Goal: Task Accomplishment & Management: Manage account settings

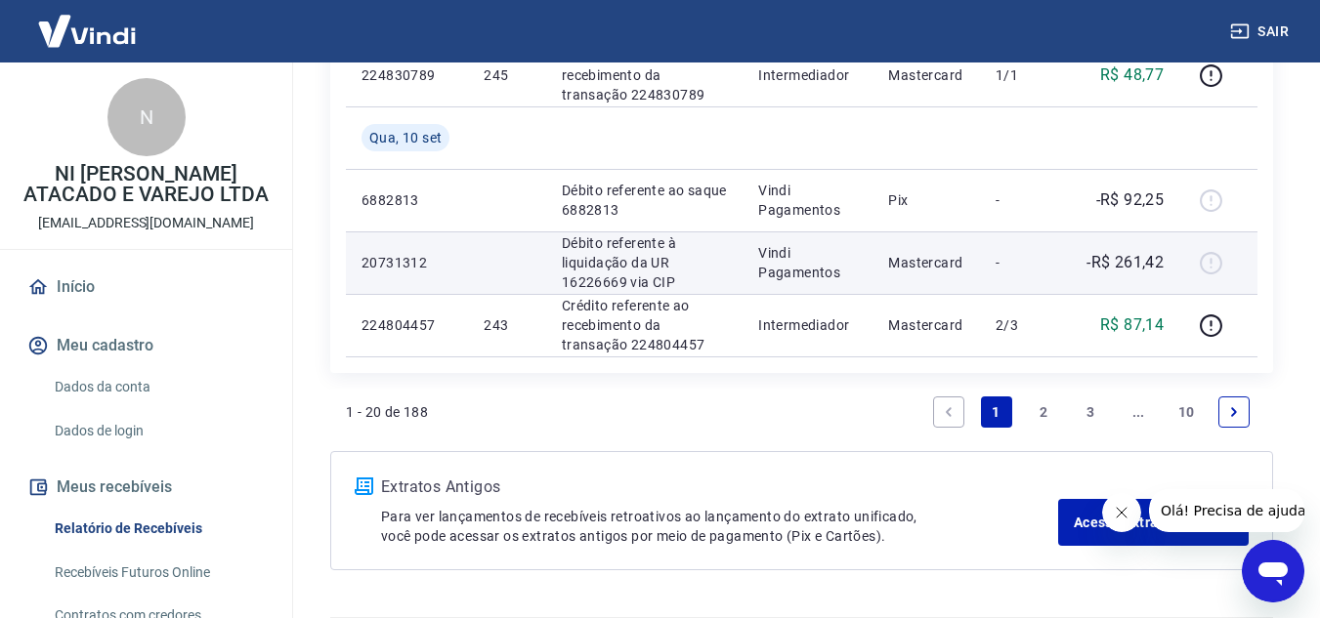
scroll to position [1915, 0]
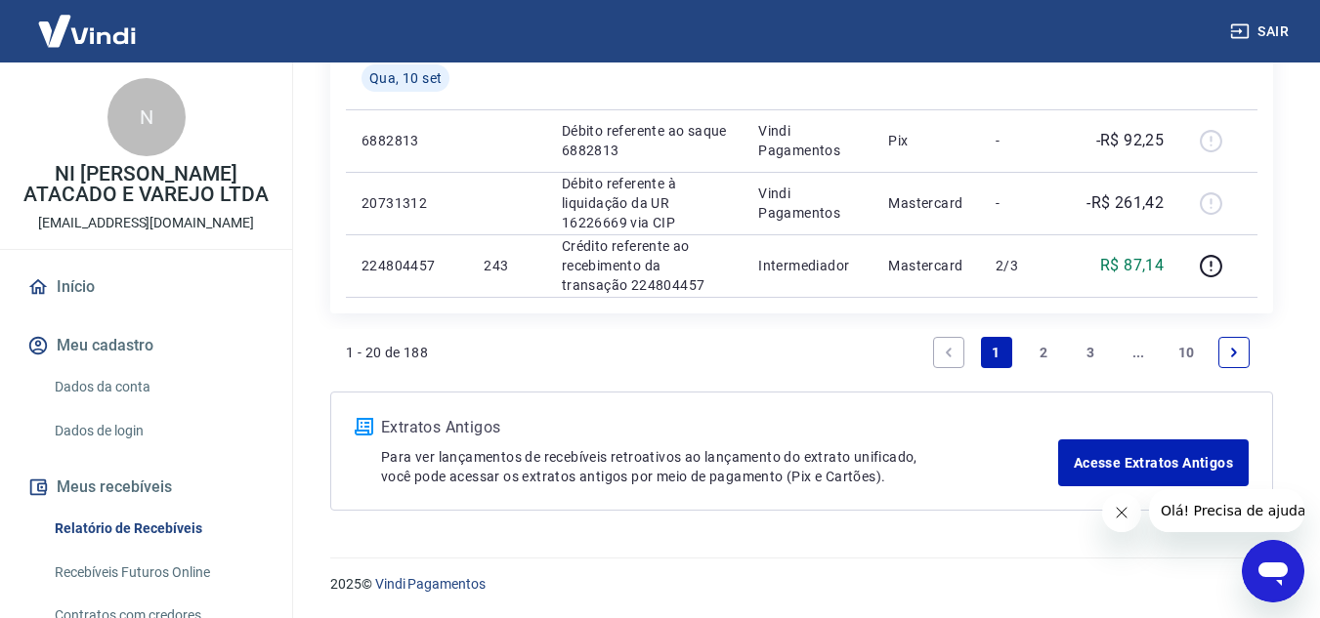
click at [1197, 347] on link "10" at bounding box center [1186, 352] width 32 height 31
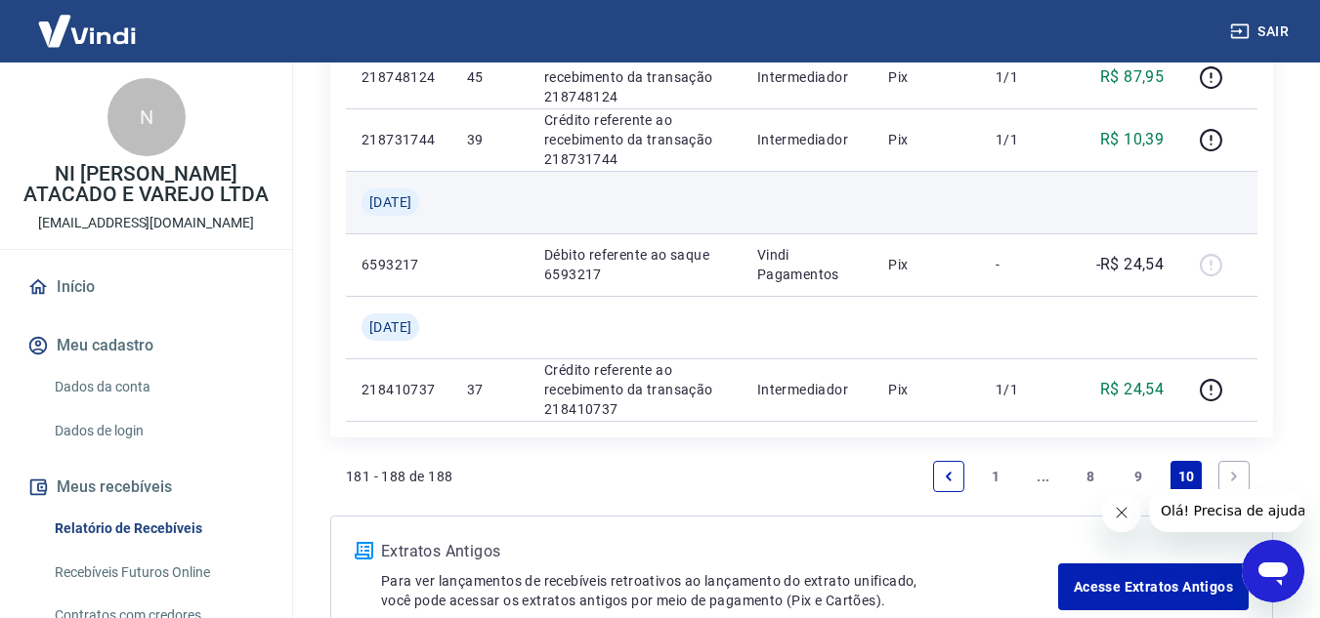
scroll to position [853, 0]
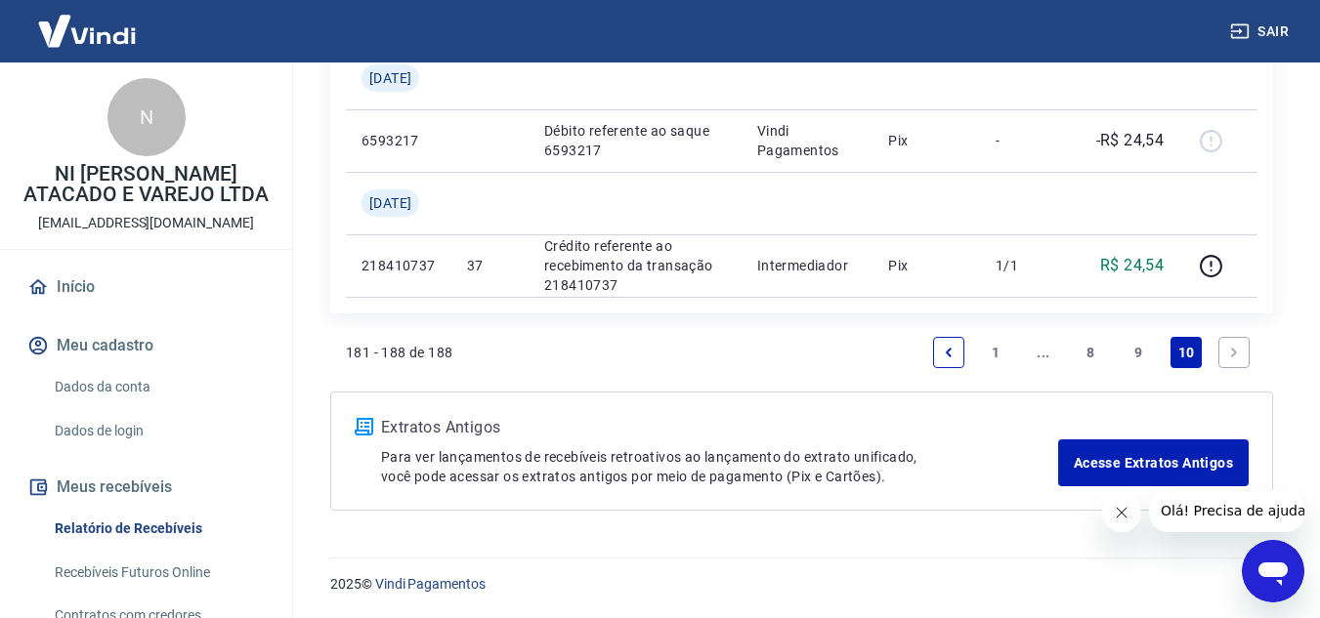
click at [1238, 351] on icon "Next page" at bounding box center [1234, 353] width 14 height 14
click at [1237, 360] on link "Next page" at bounding box center [1233, 352] width 31 height 31
click at [1126, 509] on icon "Fechar mensagem da empresa" at bounding box center [1120, 513] width 16 height 16
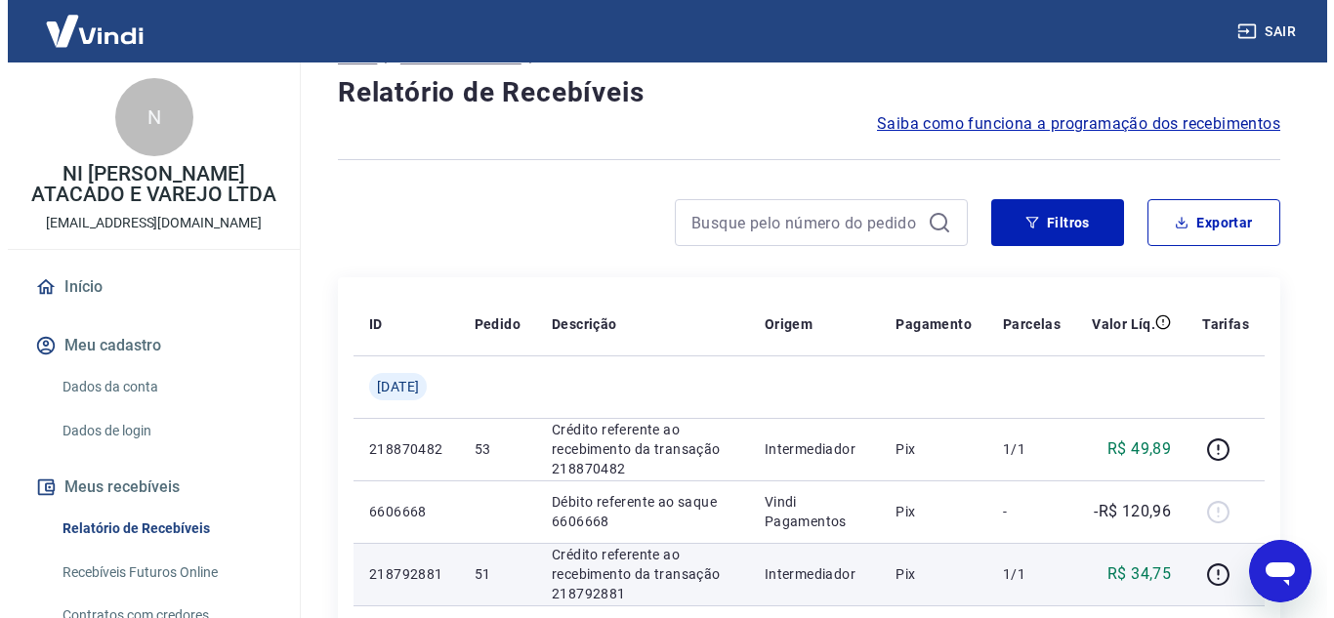
scroll to position [0, 0]
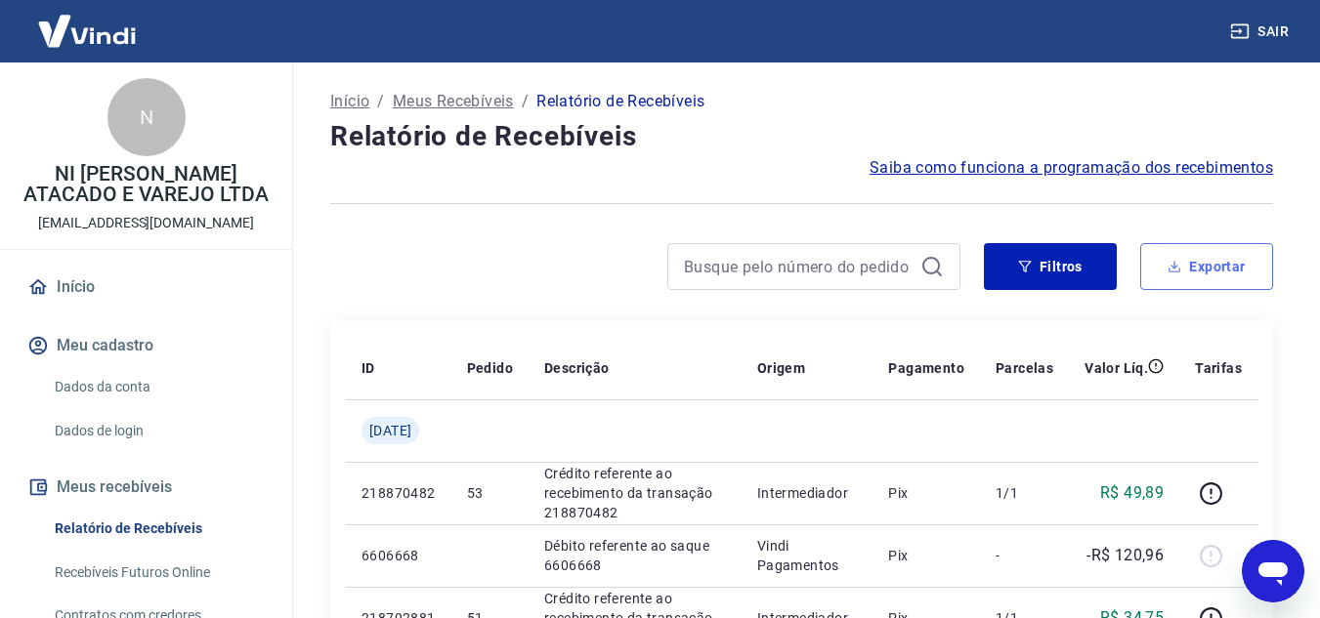
click at [1212, 269] on button "Exportar" at bounding box center [1206, 266] width 133 height 47
click at [1212, 269] on div "Exportar Período Hoje Última semana Últimos 15 dias Últimos 30 dias Últimos 90 …" at bounding box center [660, 309] width 1320 height 618
click at [1212, 269] on button "Exportar" at bounding box center [1206, 266] width 133 height 47
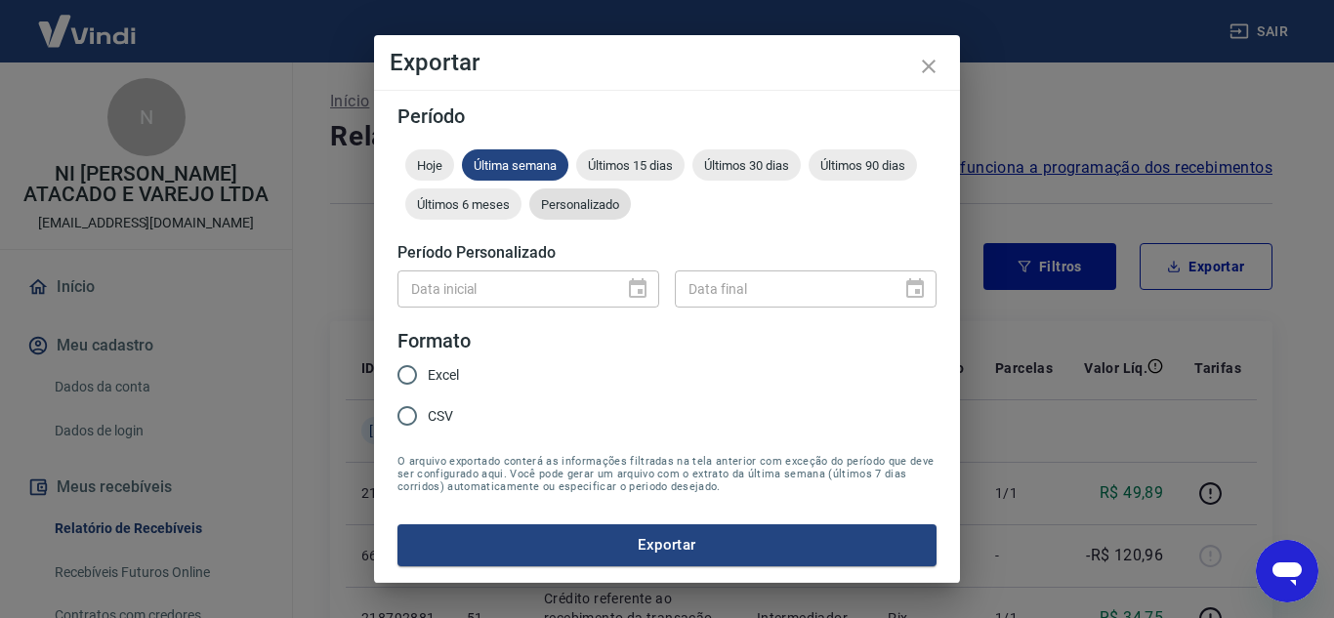
click at [546, 211] on span "Personalizado" at bounding box center [580, 204] width 102 height 15
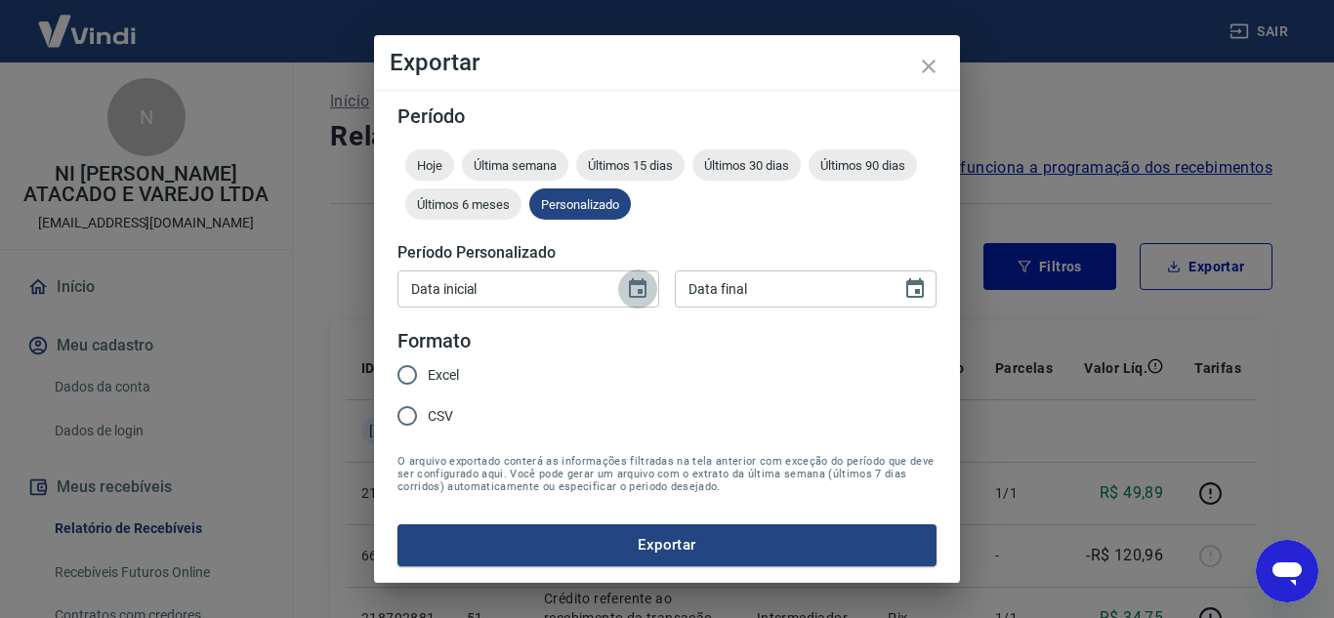
click at [631, 290] on icon "Choose date" at bounding box center [638, 288] width 18 height 20
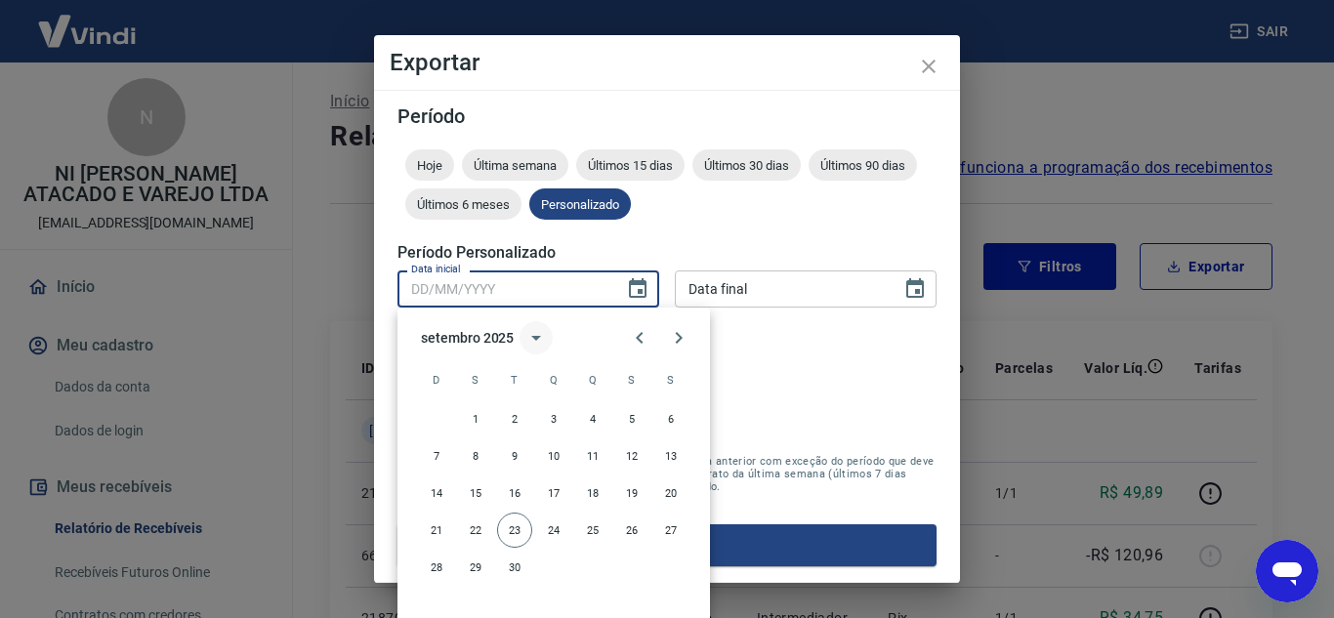
click at [539, 341] on icon "calendar view is open, switch to year view" at bounding box center [536, 337] width 23 height 23
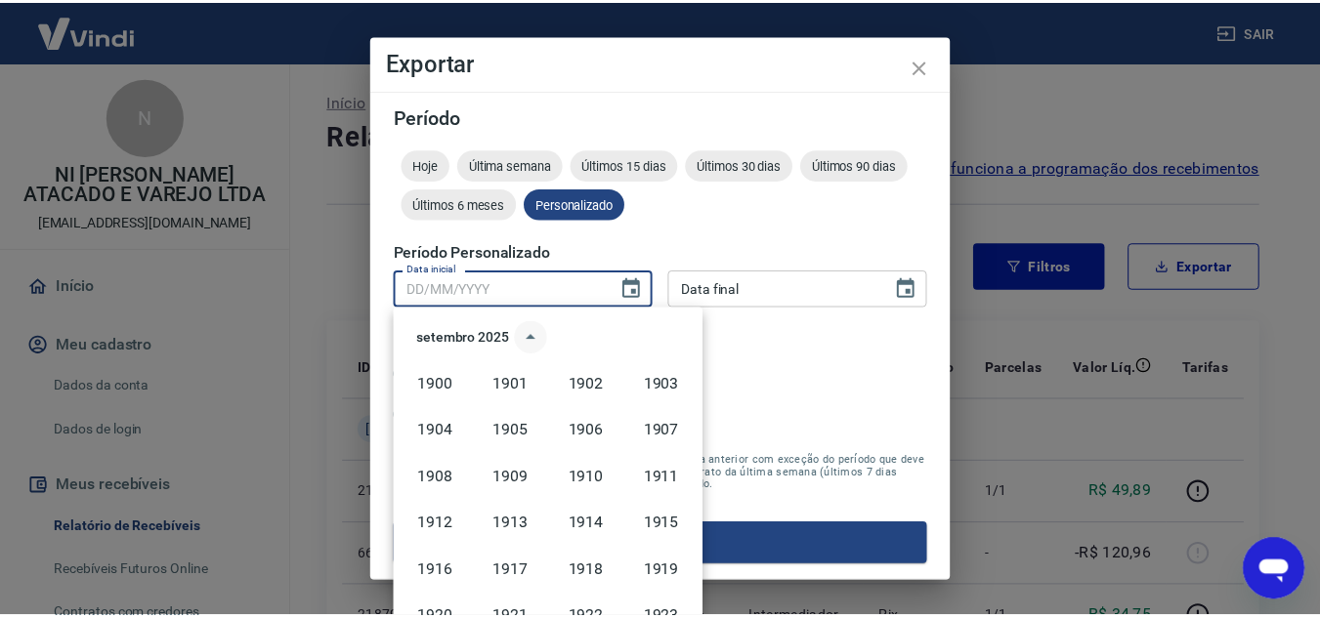
scroll to position [1340, 0]
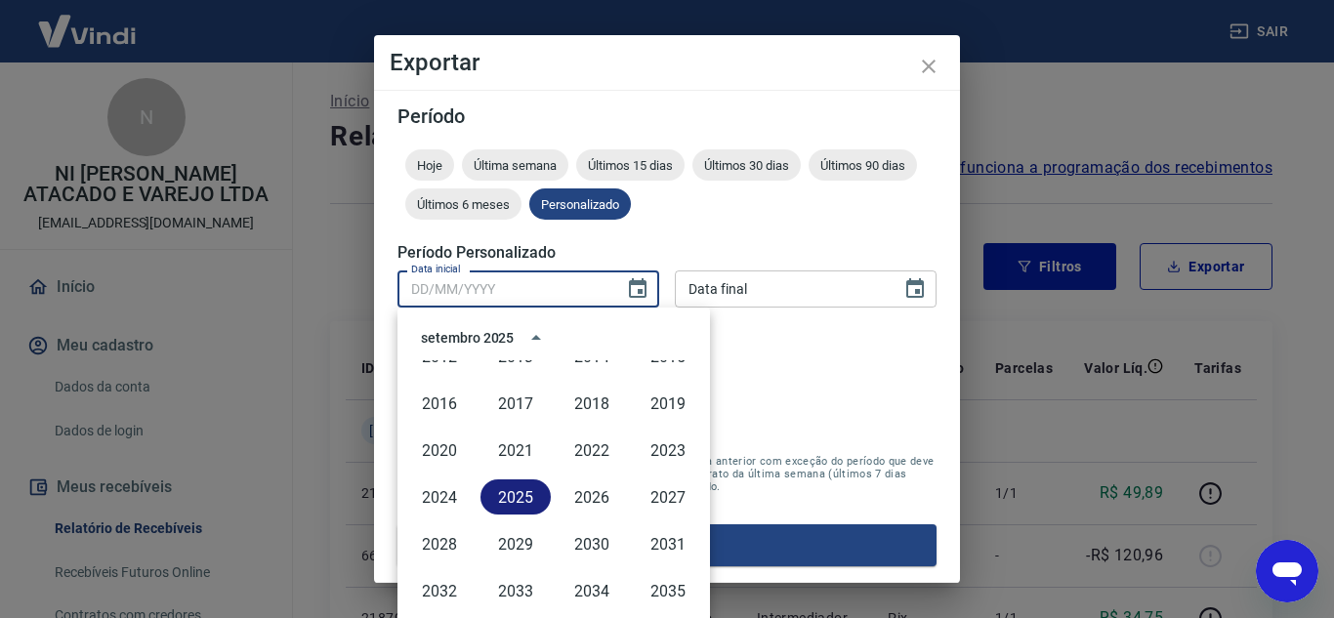
click at [539, 496] on button "2025" at bounding box center [516, 497] width 70 height 35
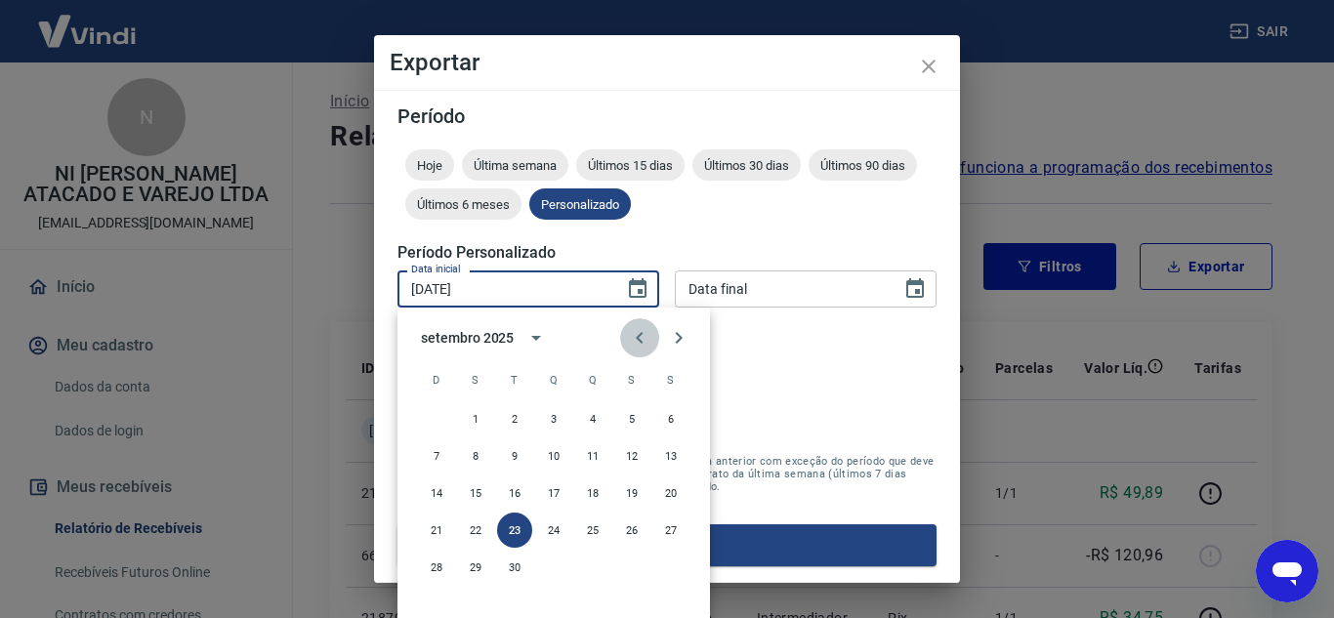
click at [643, 335] on icon "Previous month" at bounding box center [639, 337] width 23 height 23
click at [437, 429] on button "1" at bounding box center [436, 418] width 35 height 35
type input "01/06/2025"
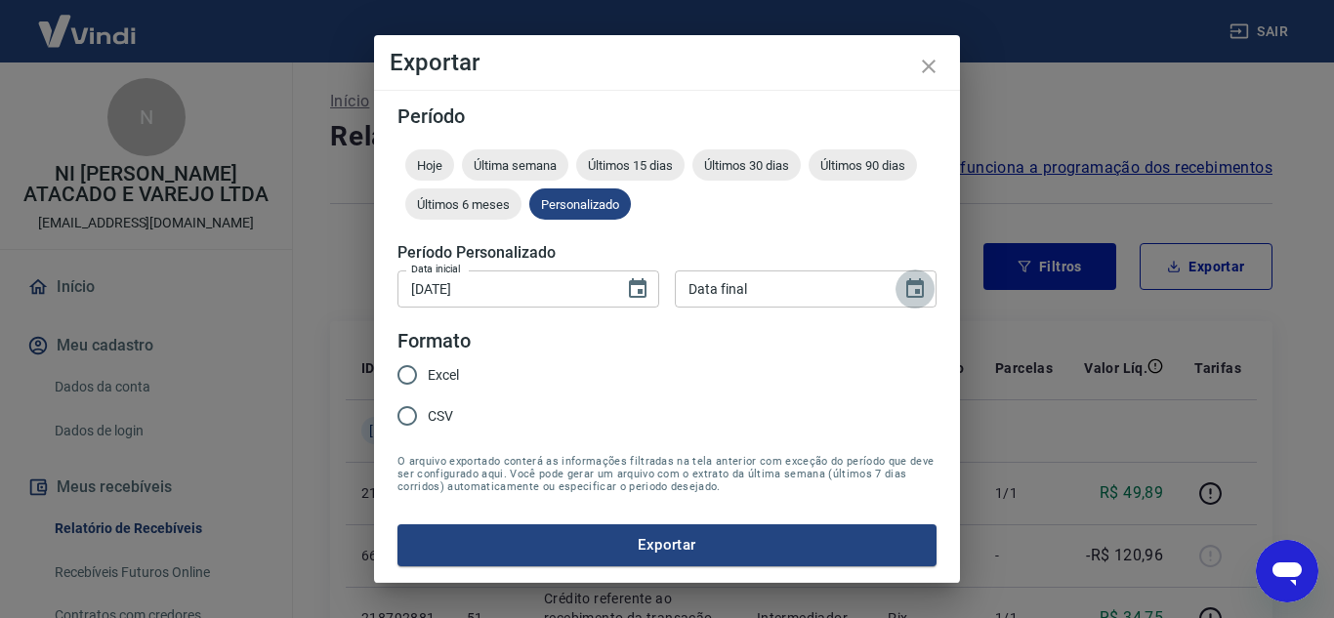
click at [909, 293] on icon "Choose date" at bounding box center [914, 288] width 23 height 23
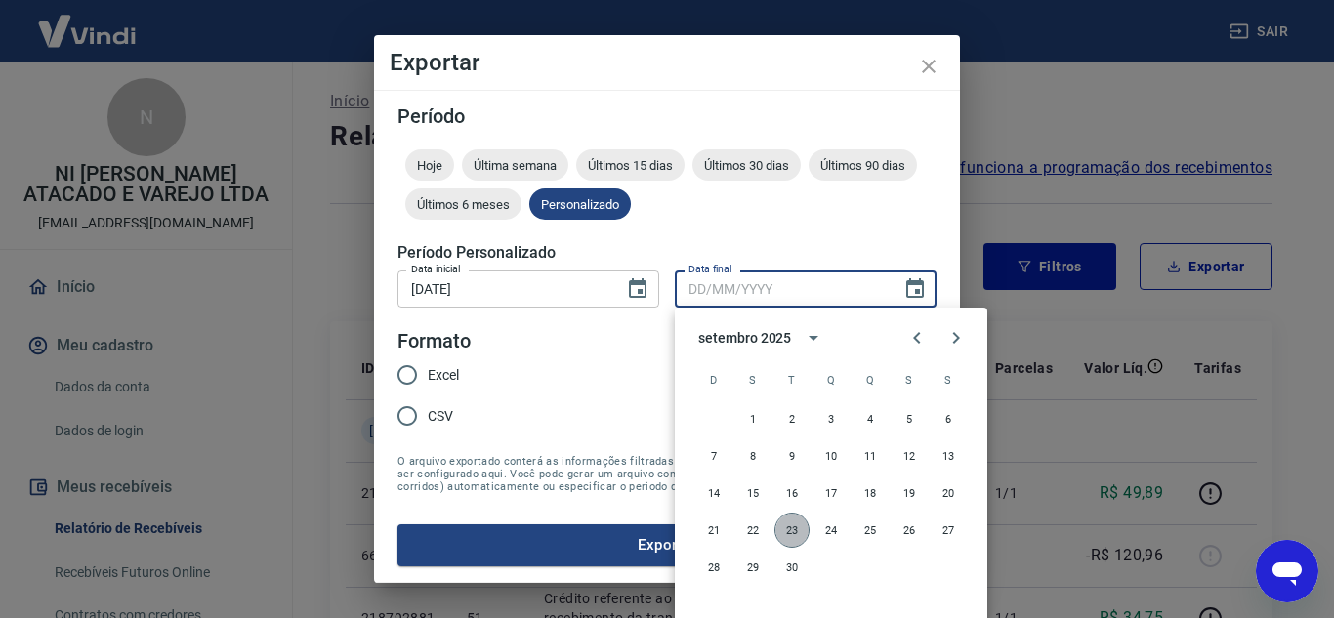
click at [780, 527] on button "23" at bounding box center [792, 530] width 35 height 35
type input "23/09/2025"
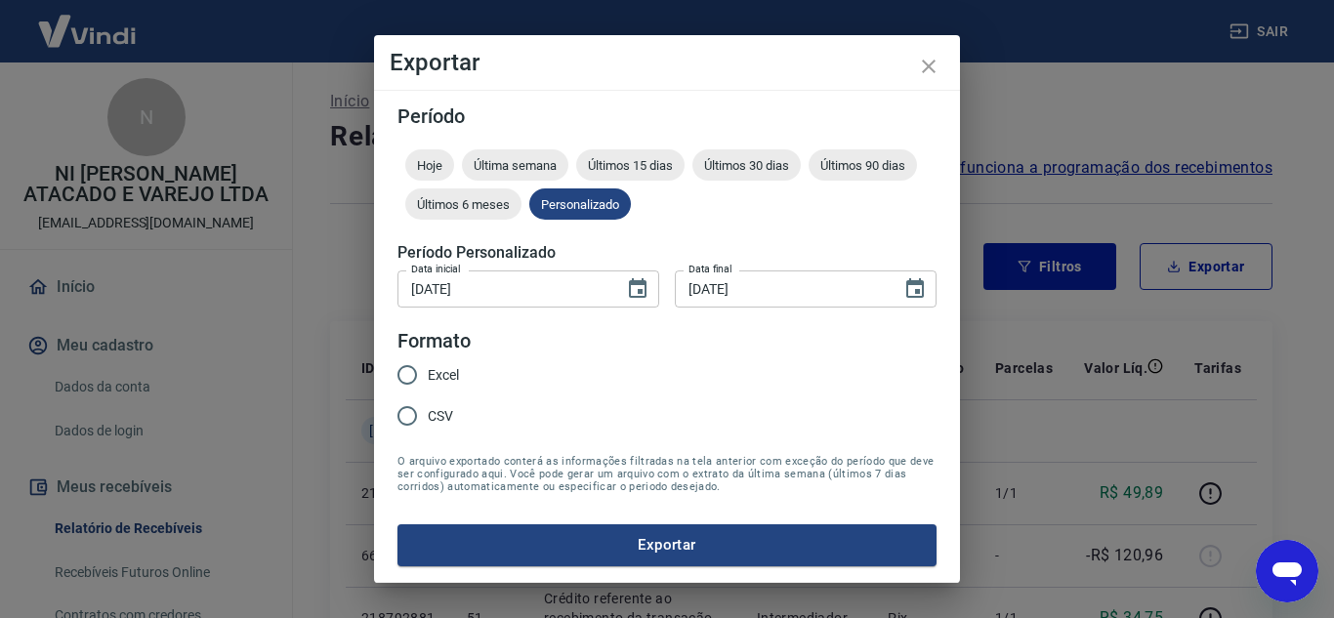
click at [421, 373] on input "Excel" at bounding box center [407, 375] width 41 height 41
radio input "true"
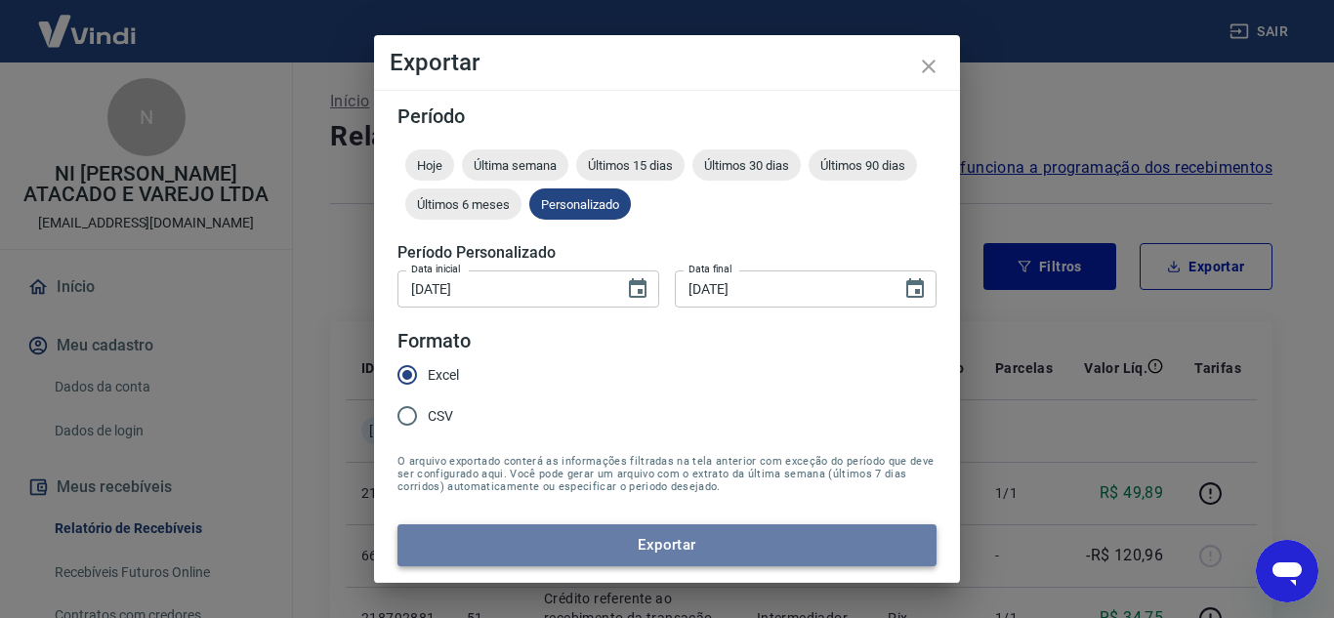
click at [657, 535] on button "Exportar" at bounding box center [667, 545] width 539 height 41
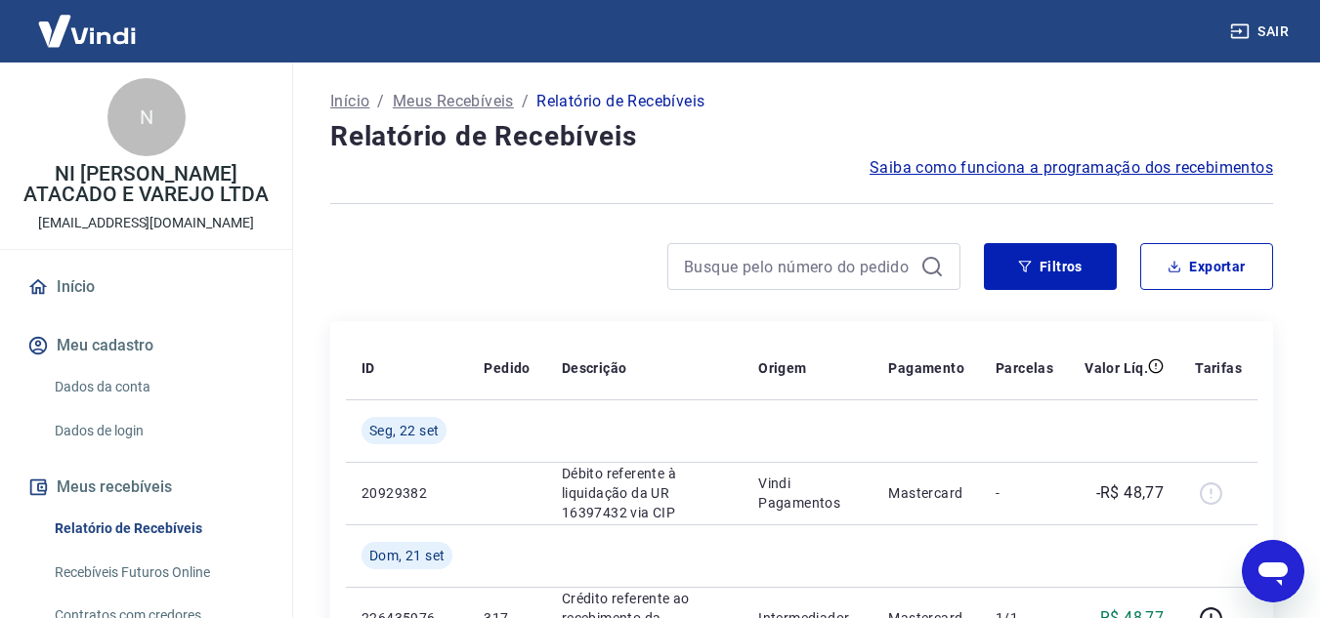
click at [180, 496] on button "Meus recebíveis" at bounding box center [145, 487] width 245 height 43
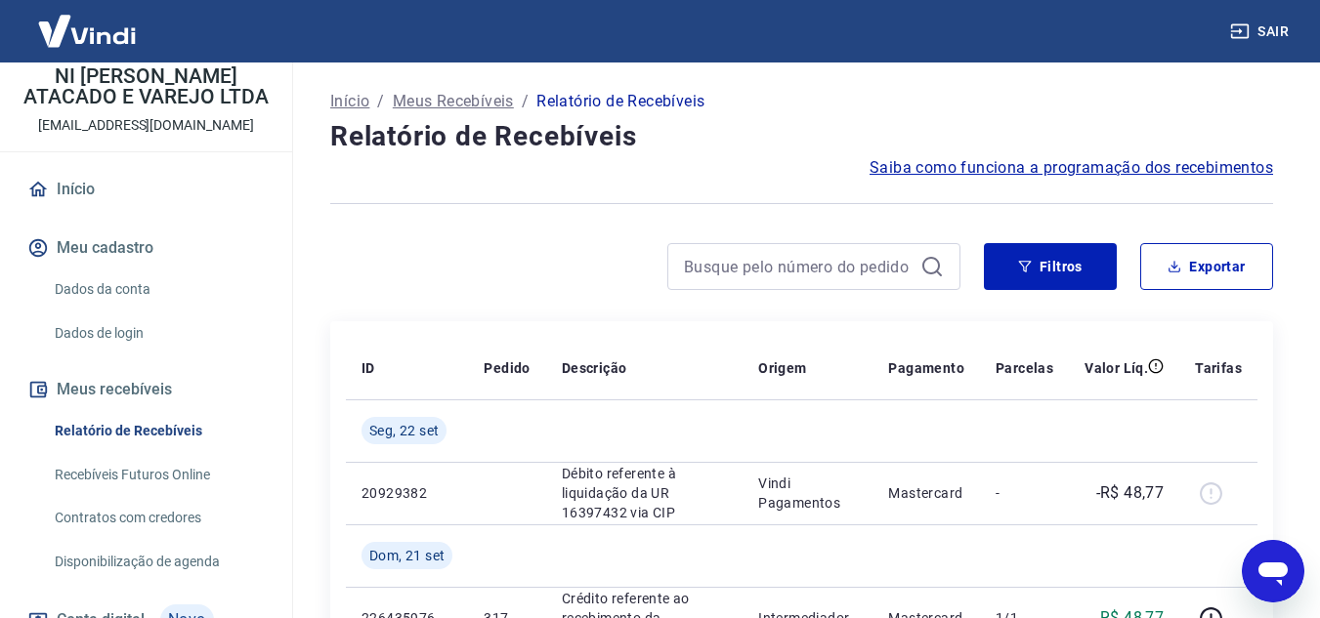
click at [209, 465] on link "Recebíveis Futuros Online" at bounding box center [158, 475] width 222 height 40
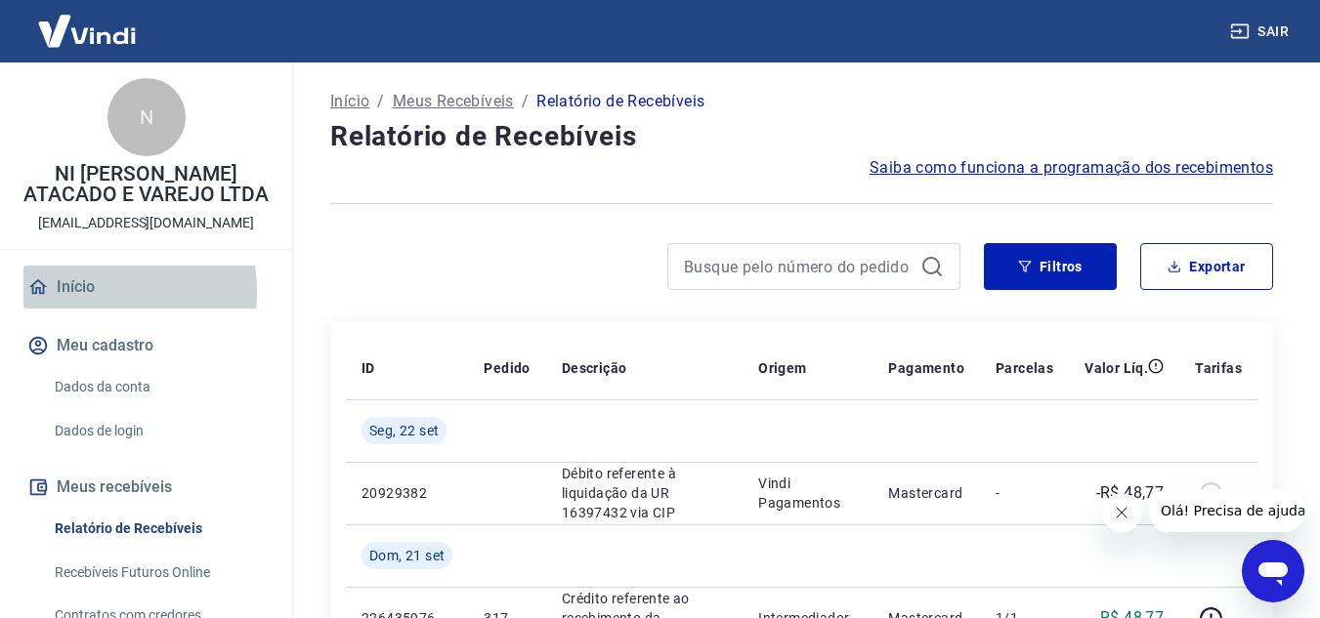
click at [81, 291] on link "Início" at bounding box center [145, 287] width 245 height 43
